Goal: Transaction & Acquisition: Subscribe to service/newsletter

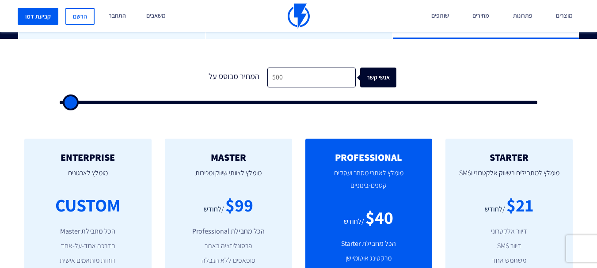
type input "1"
type input "500"
type input "15"
type input "500"
type input "150"
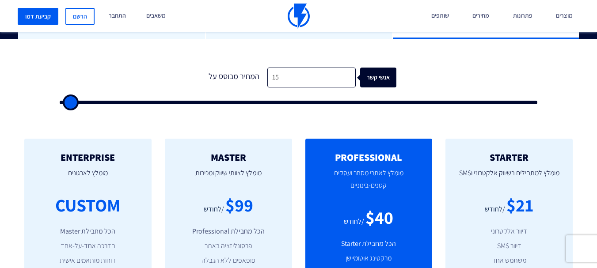
type input "500"
type input "1,500"
type input "1500"
type input "15,000"
type input "15000"
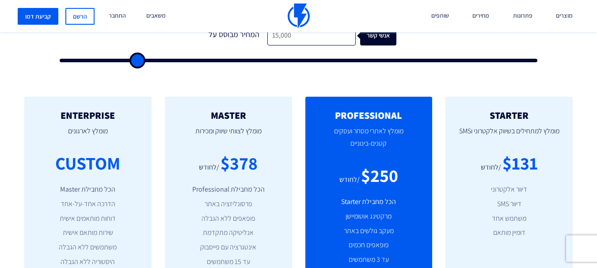
scroll to position [310, 0]
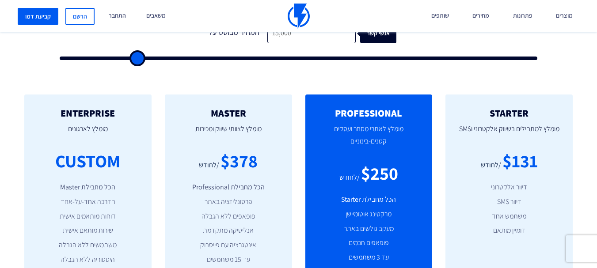
type input "15,000"
